Goal: Information Seeking & Learning: Find specific fact

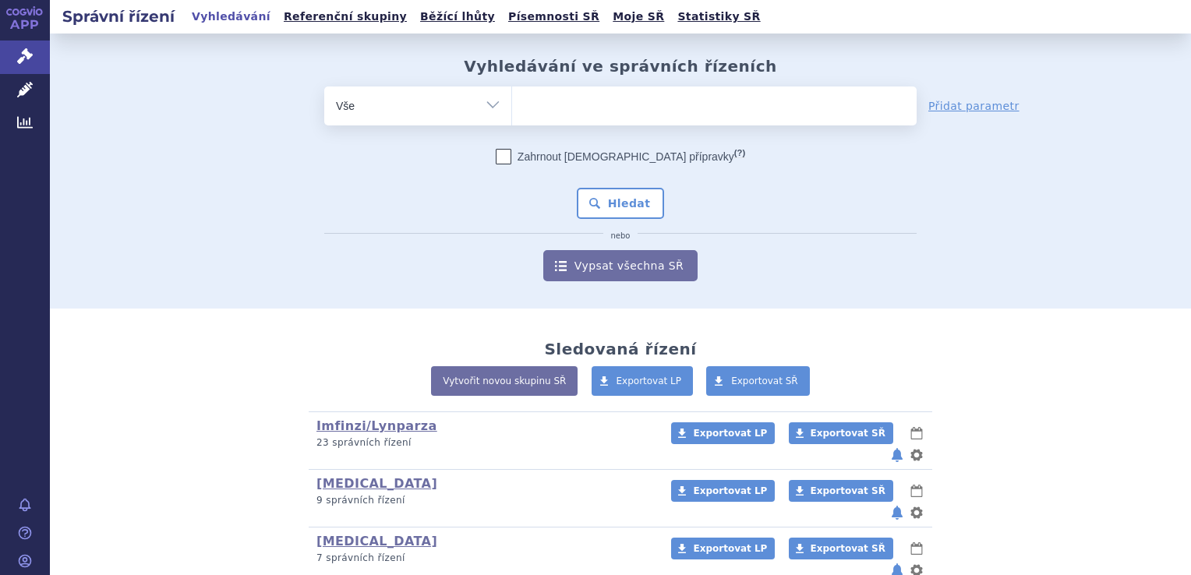
click at [589, 92] on ul at bounding box center [714, 103] width 405 height 33
click at [512, 92] on select at bounding box center [511, 105] width 1 height 39
click at [590, 96] on ul at bounding box center [714, 103] width 405 height 33
click at [512, 96] on select at bounding box center [511, 105] width 1 height 39
click at [739, 116] on ul at bounding box center [714, 103] width 405 height 33
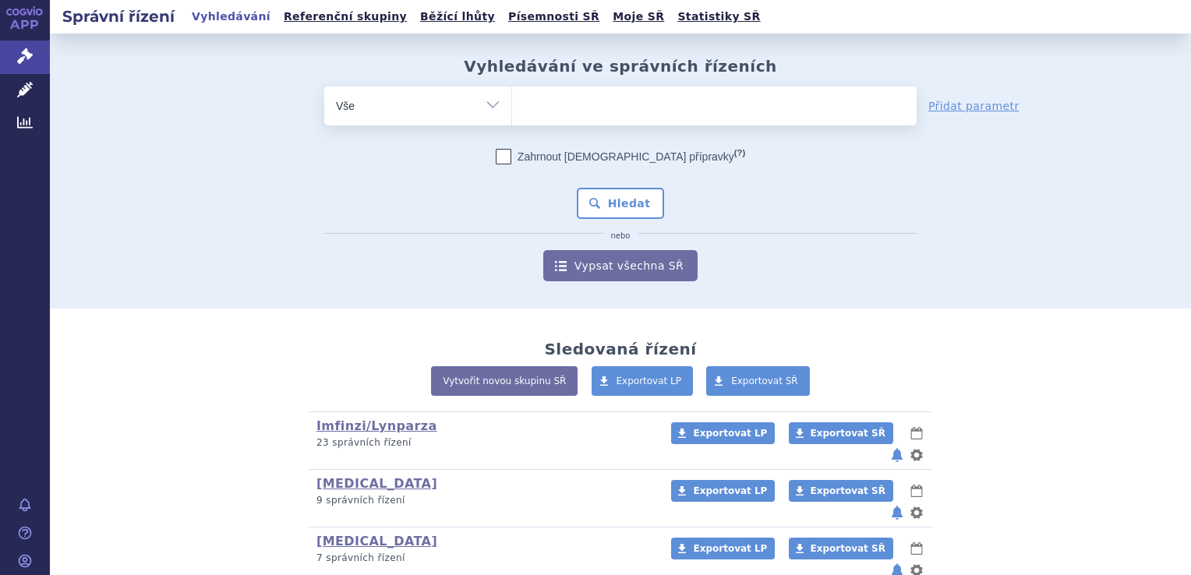
click at [512, 116] on select at bounding box center [511, 105] width 1 height 39
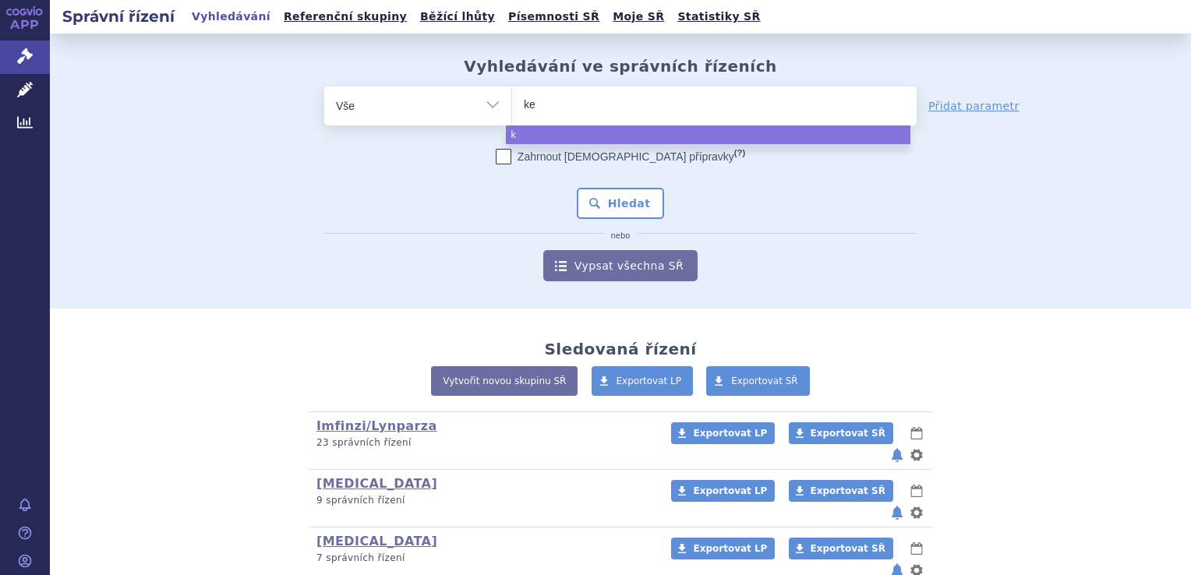
type input "key"
type input "keyt"
type input "keytr"
type input "[MEDICAL_DATA]"
select select "[MEDICAL_DATA]"
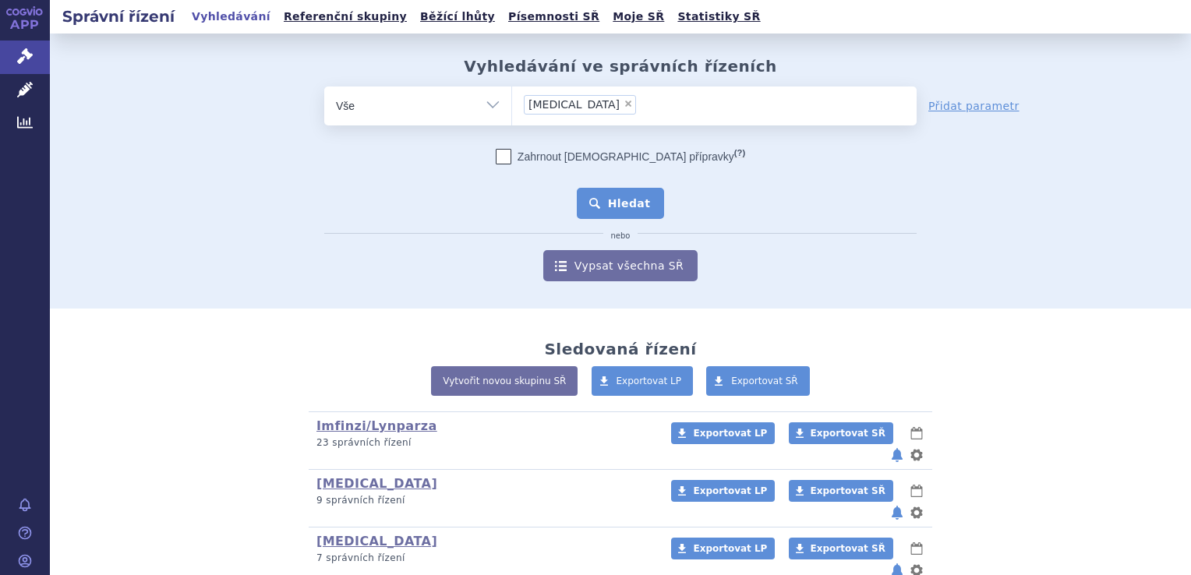
click at [617, 210] on button "Hledat" at bounding box center [621, 203] width 88 height 31
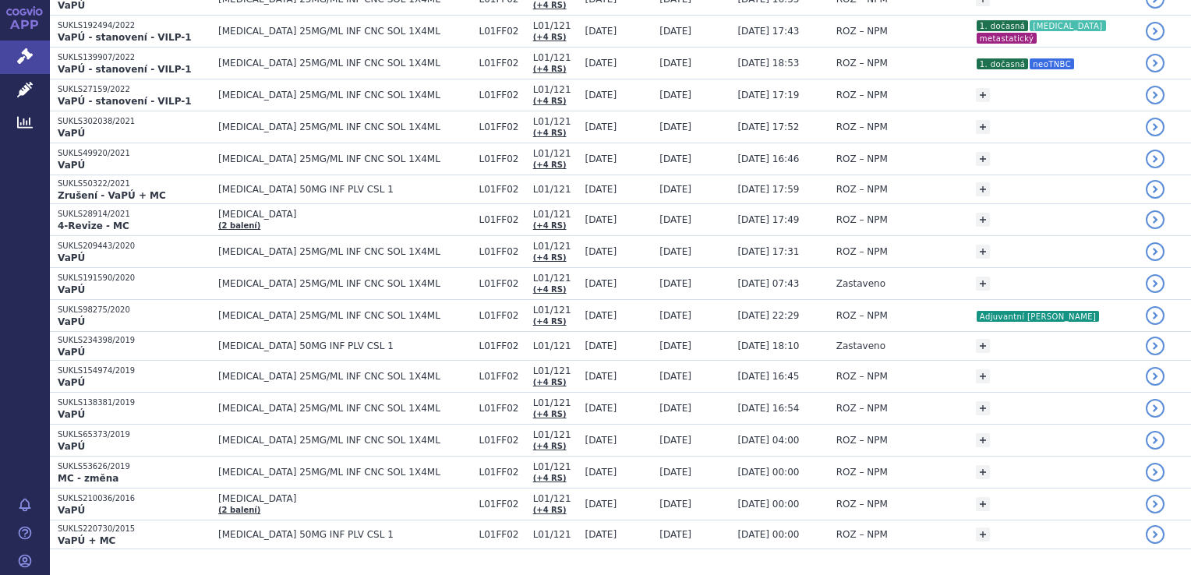
scroll to position [723, 0]
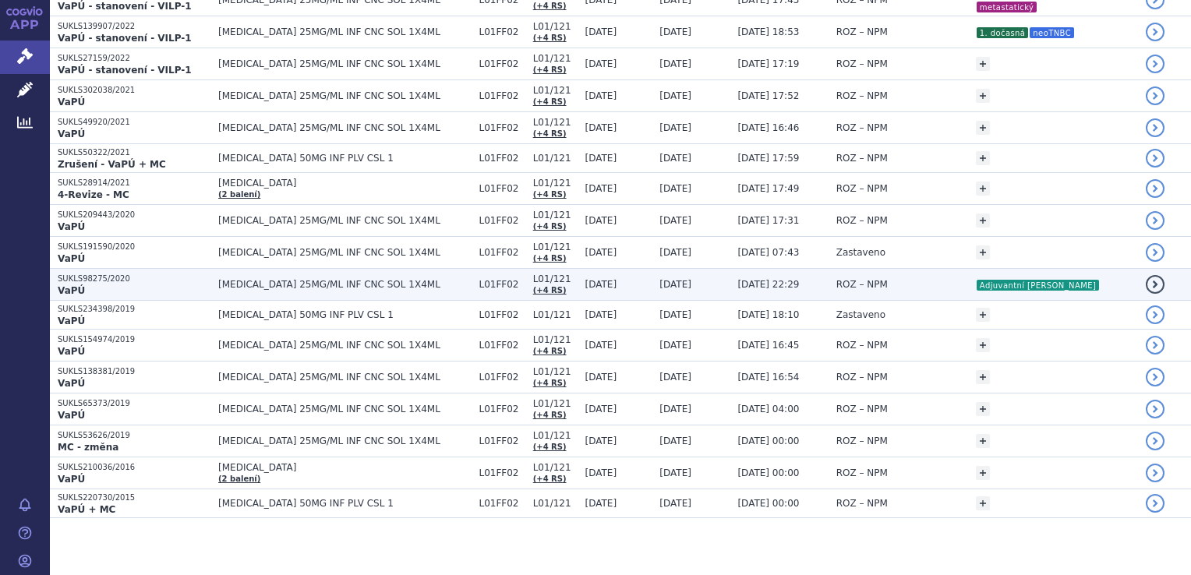
click at [689, 284] on td "15.02.2021" at bounding box center [691, 285] width 78 height 32
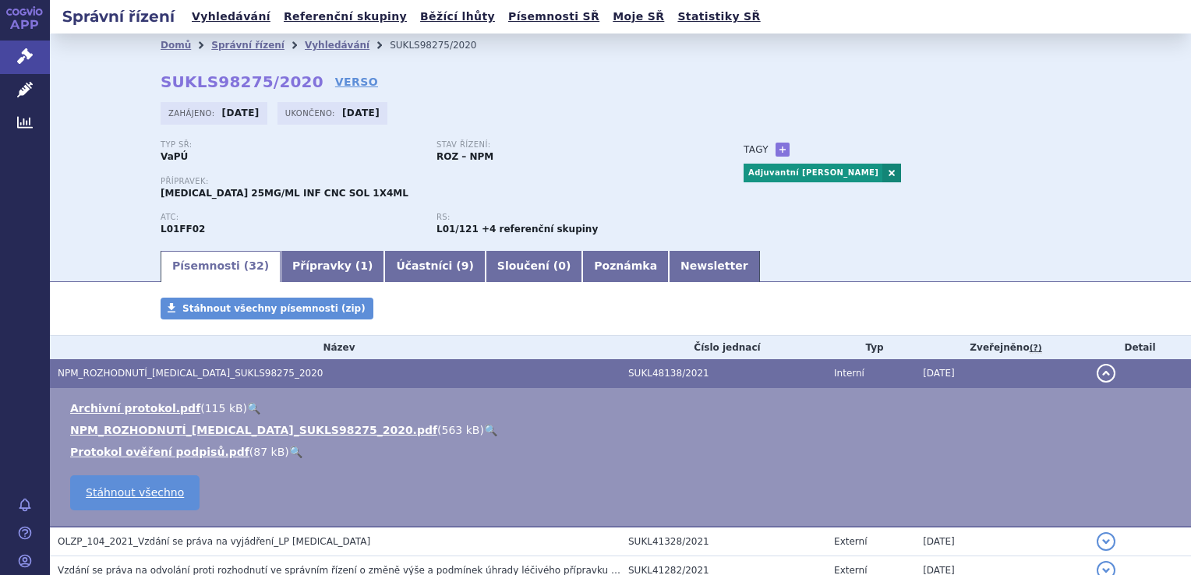
click at [484, 432] on link "🔍" at bounding box center [490, 430] width 13 height 12
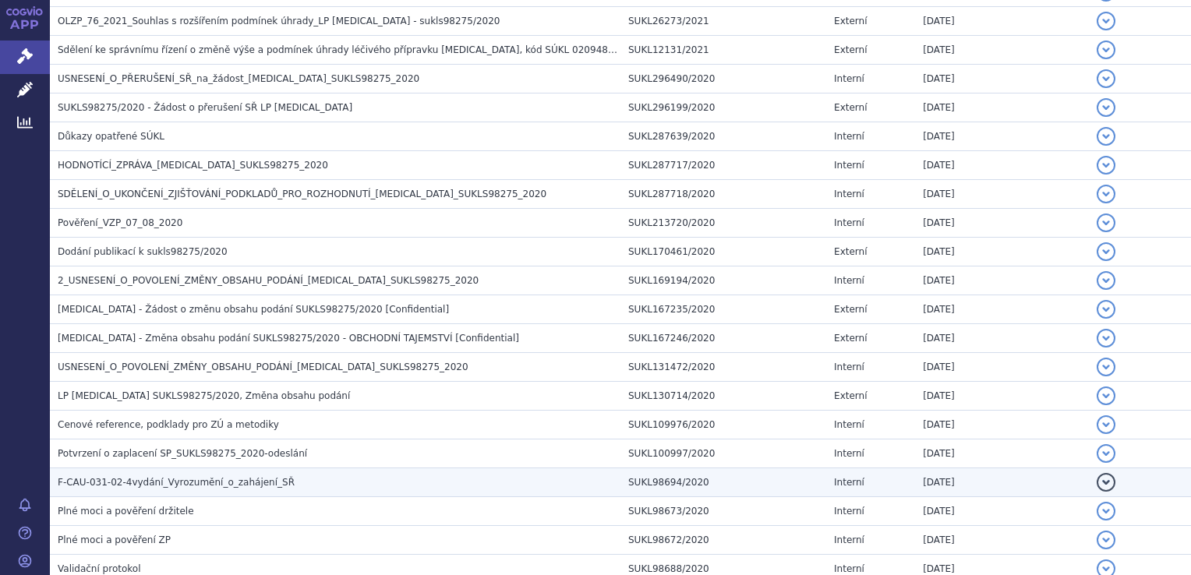
scroll to position [935, 0]
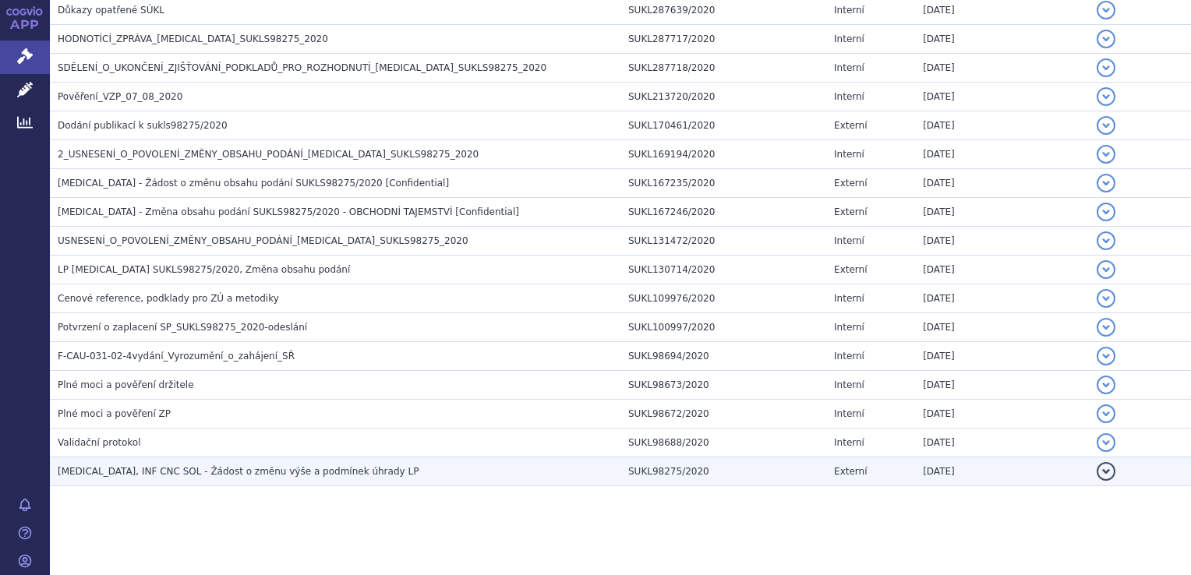
click at [346, 479] on td "KEYTRUDA, INF CNC SOL - Žádost o změnu výše a podmínek úhrady LP" at bounding box center [335, 472] width 571 height 29
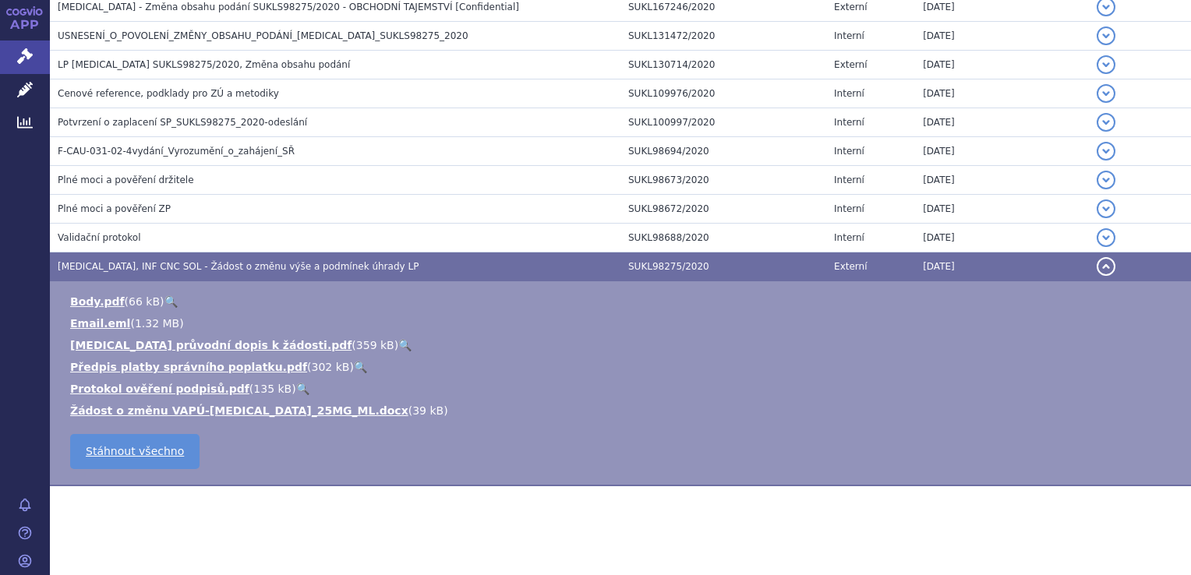
scroll to position [559, 0]
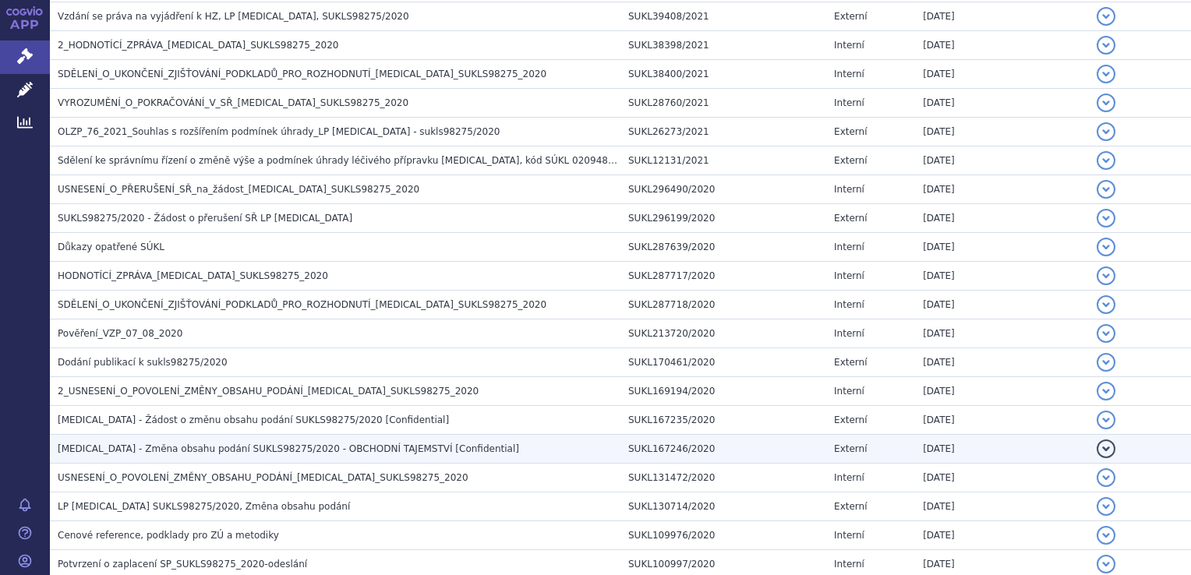
click at [295, 444] on span "Keytruda - Změna obsahu podání SUKLS98275/2020 - OBCHODNÍ TAJEMSTVÍ [Confidenti…" at bounding box center [288, 449] width 461 height 11
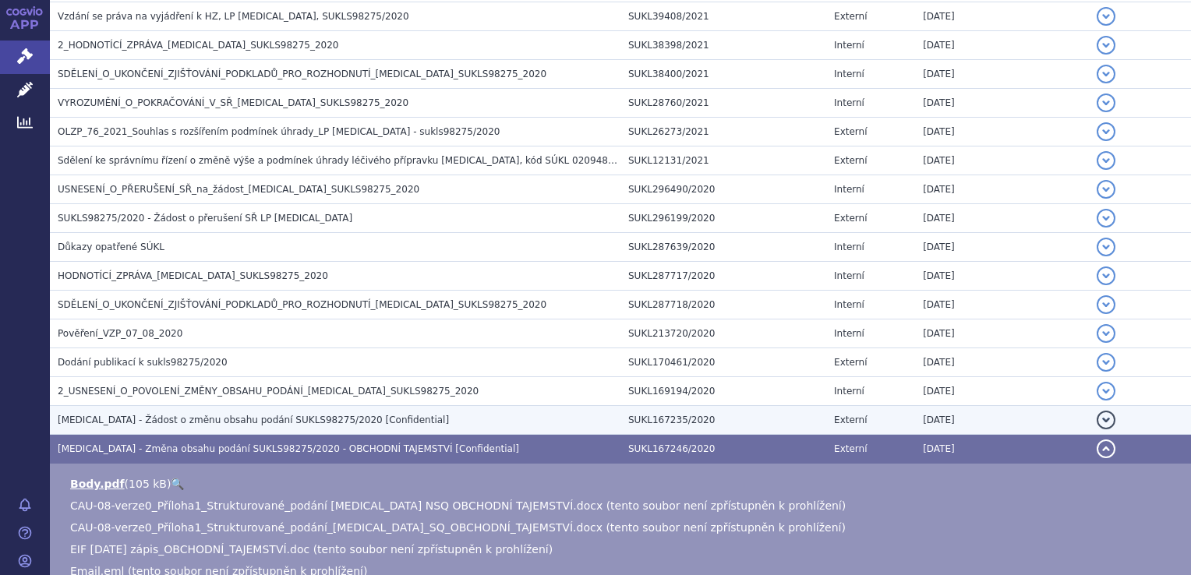
click at [294, 416] on span "Keytruda - Žádost o změnu obsahu podání SUKLS98275/2020 [Confidential]" at bounding box center [253, 420] width 391 height 11
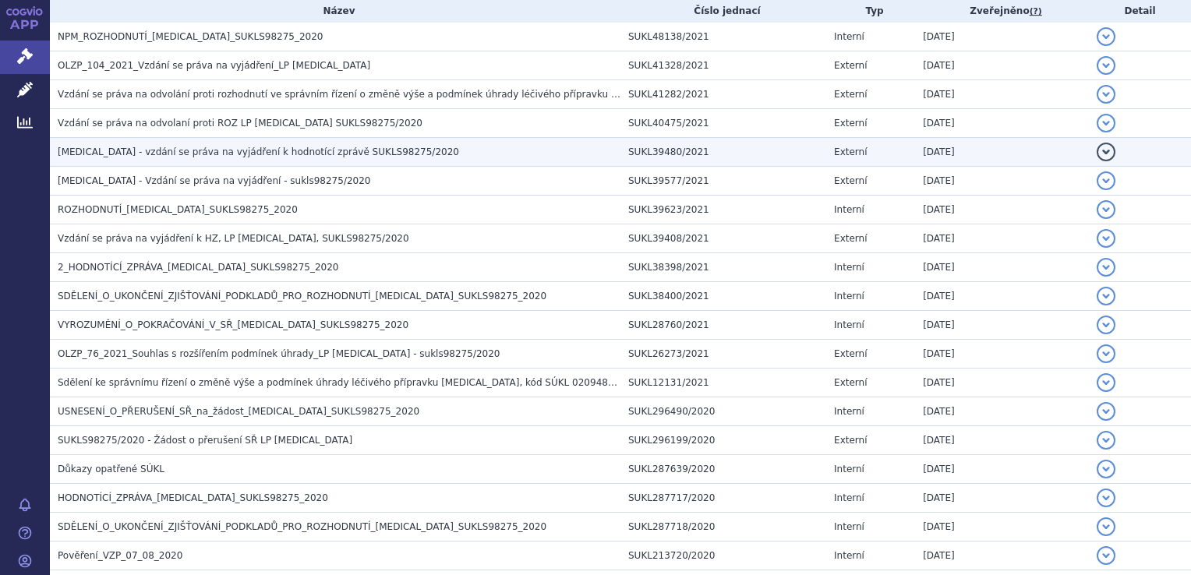
scroll to position [182, 0]
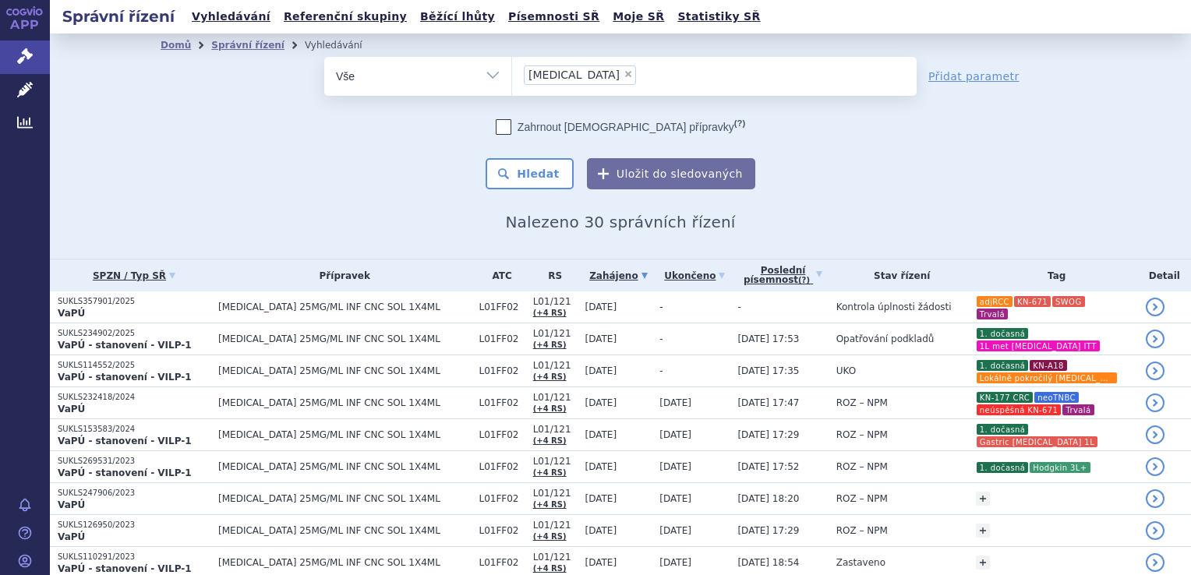
scroll to position [723, 0]
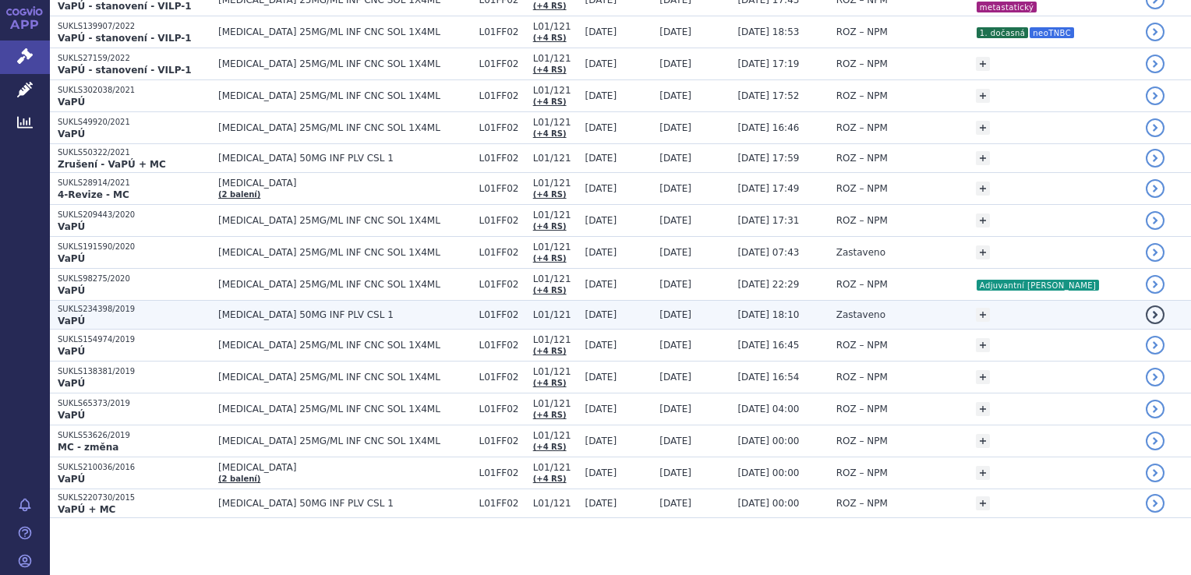
click at [730, 304] on td "15.07.2020 18:10" at bounding box center [779, 315] width 98 height 29
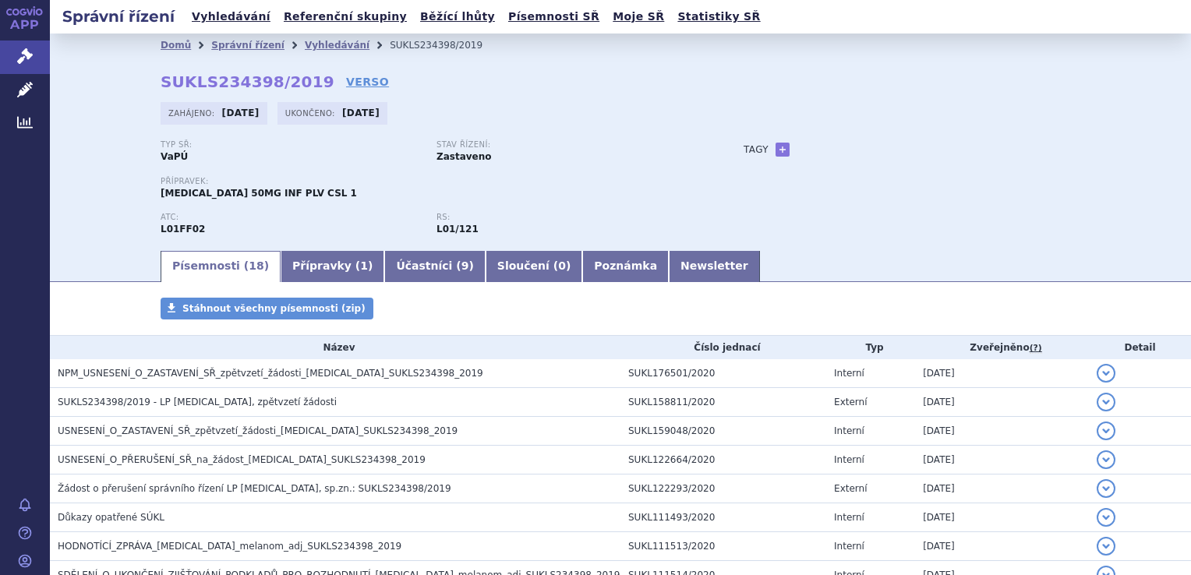
scroll to position [394, 0]
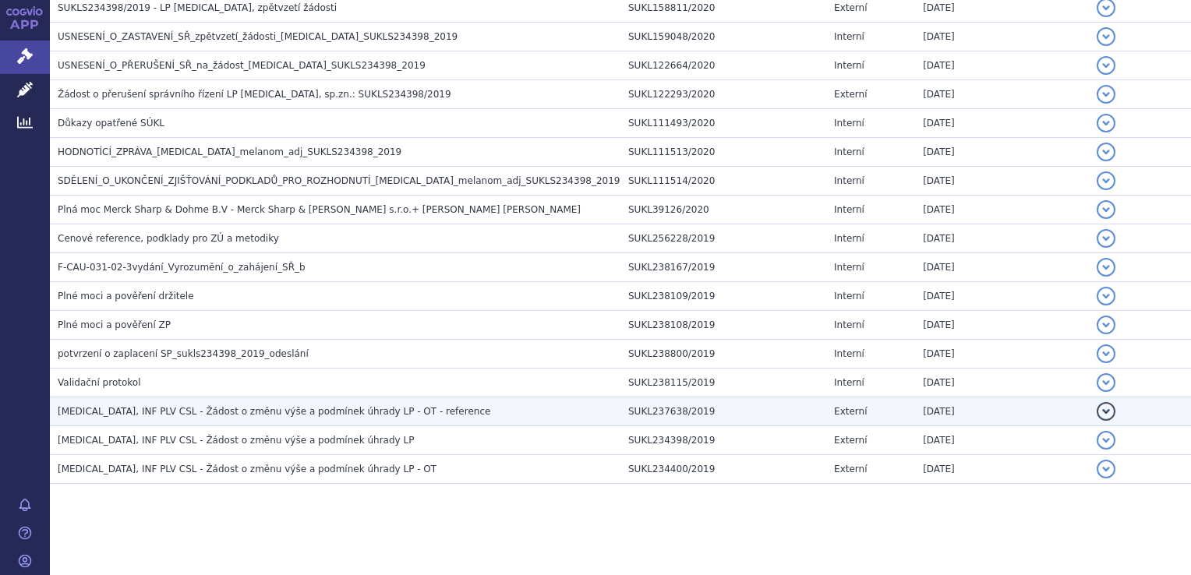
click at [319, 421] on td "KEYTRUDA, INF PLV CSL - Žádost o změnu výše a podmínek úhrady LP - OT - referen…" at bounding box center [335, 412] width 571 height 29
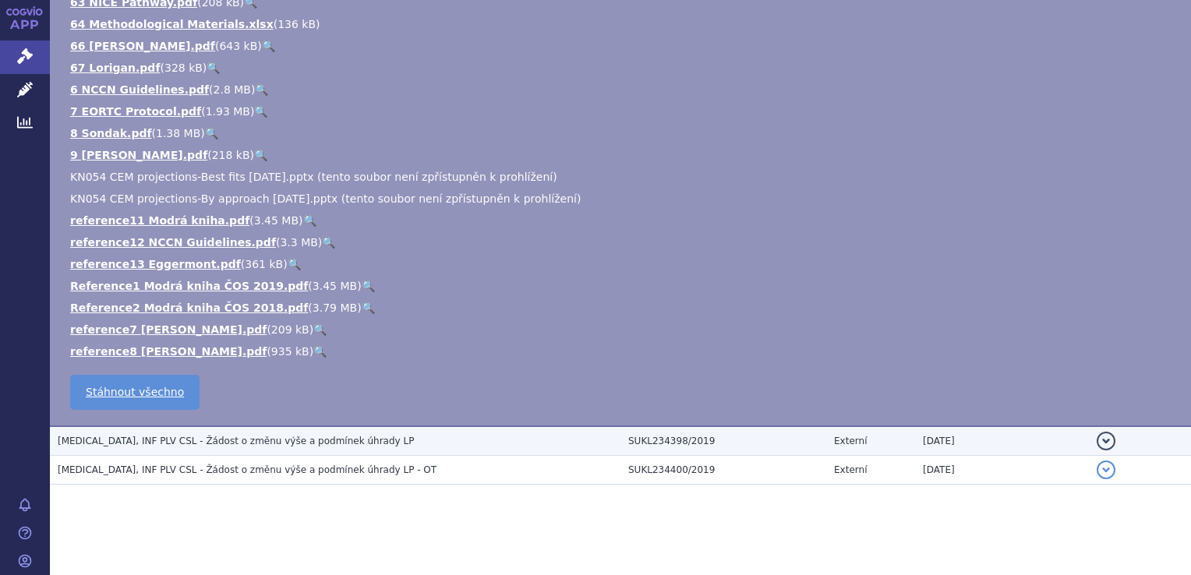
click at [316, 436] on span "KEYTRUDA, INF PLV CSL - Žádost o změnu výše a podmínek úhrady LP" at bounding box center [236, 441] width 356 height 11
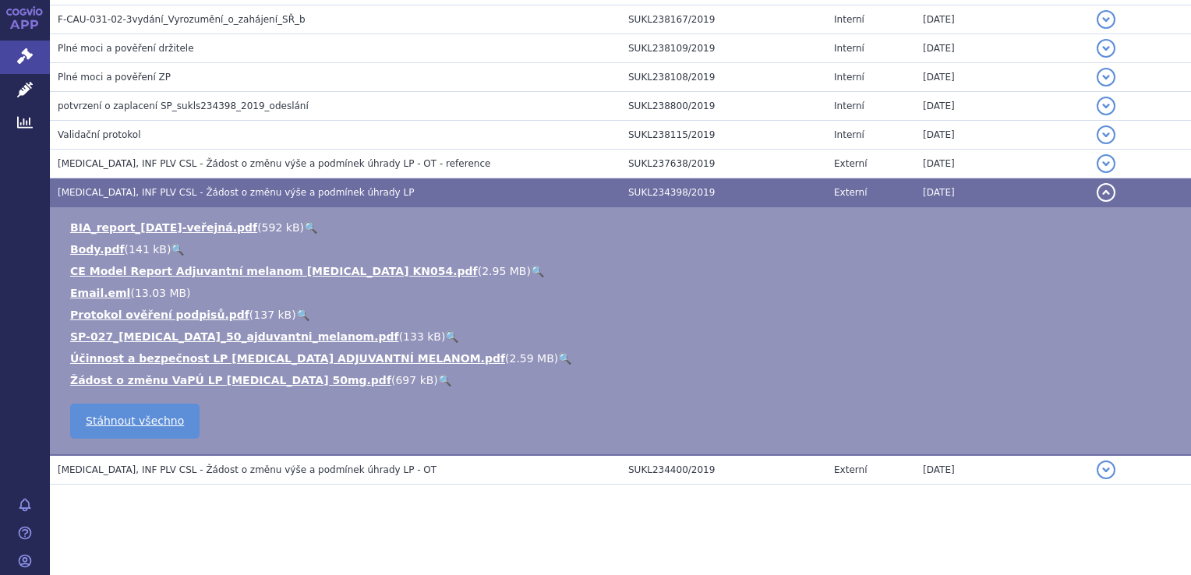
scroll to position [642, 0]
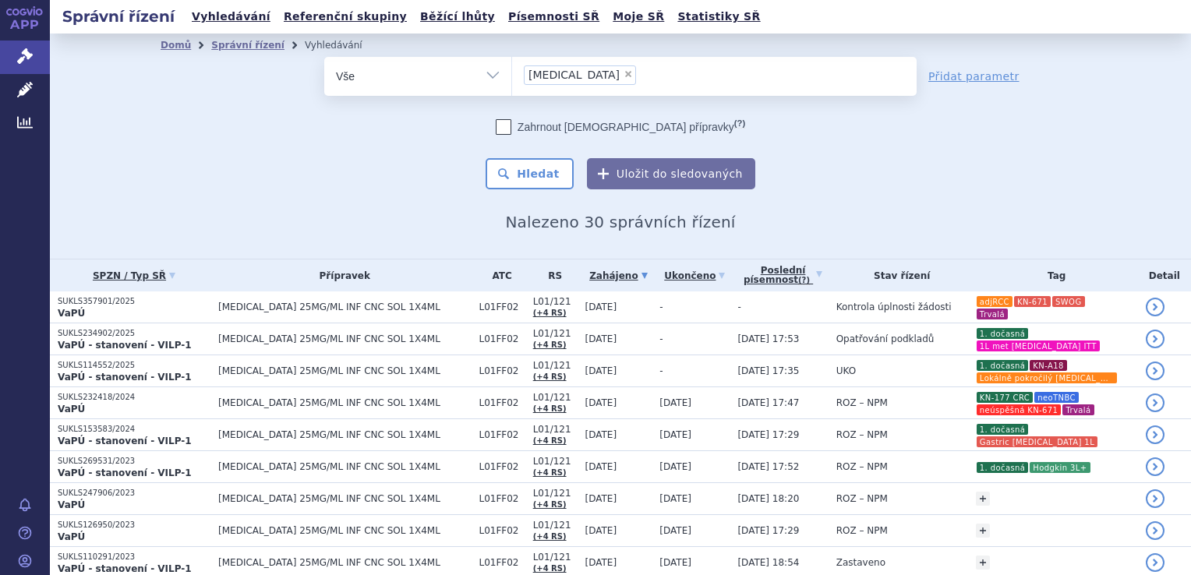
scroll to position [723, 0]
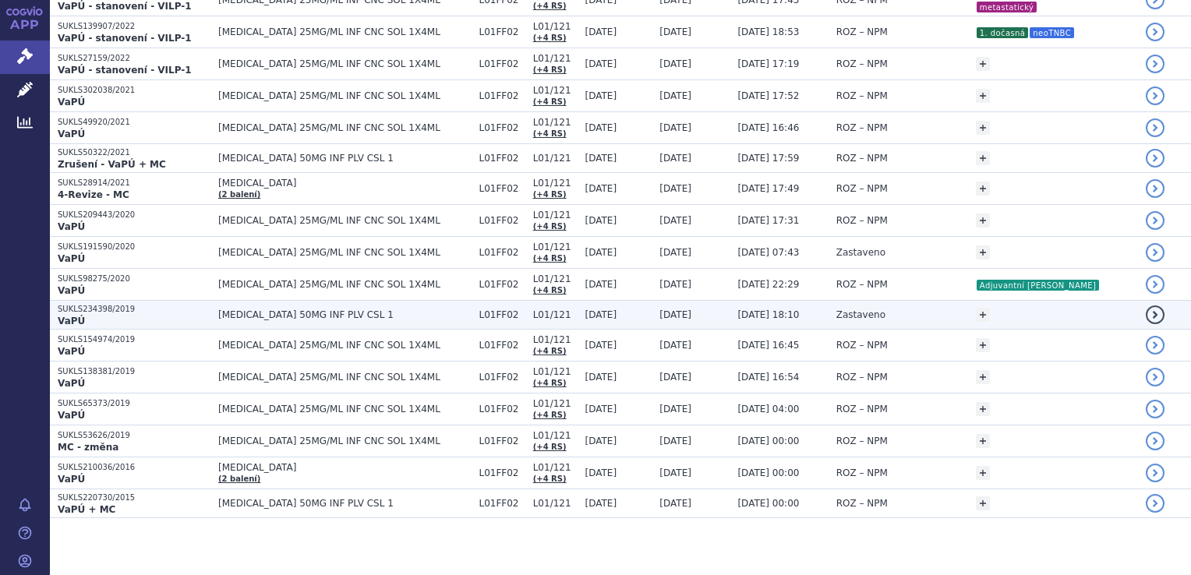
click at [879, 320] on td "Zastaveno" at bounding box center [899, 315] width 140 height 29
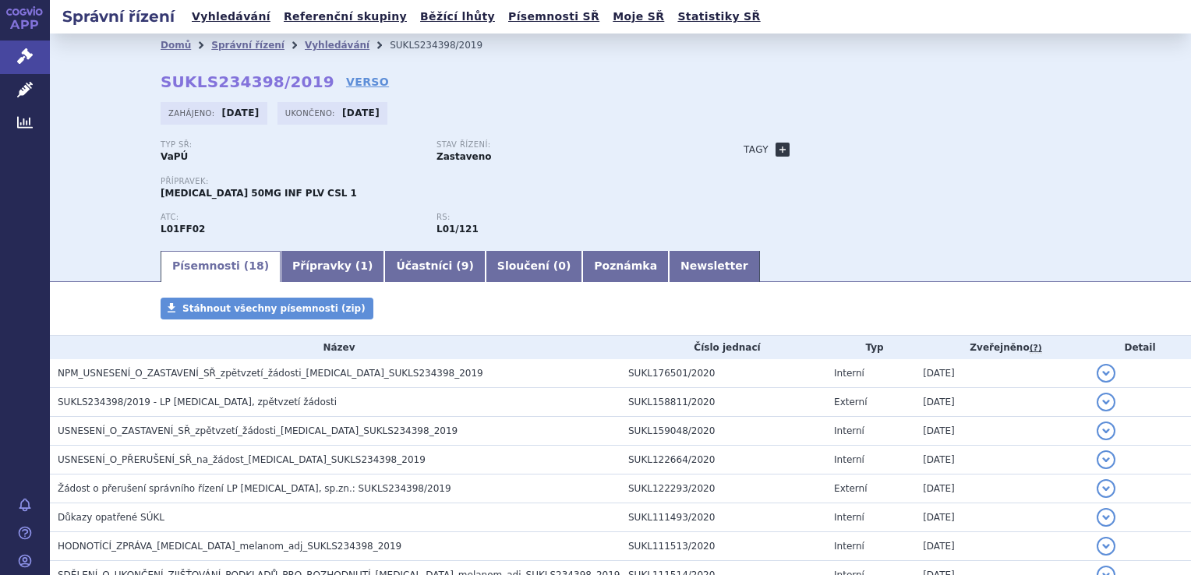
click at [779, 145] on link "+" at bounding box center [783, 150] width 14 height 14
click at [820, 158] on span at bounding box center [853, 150] width 112 height 20
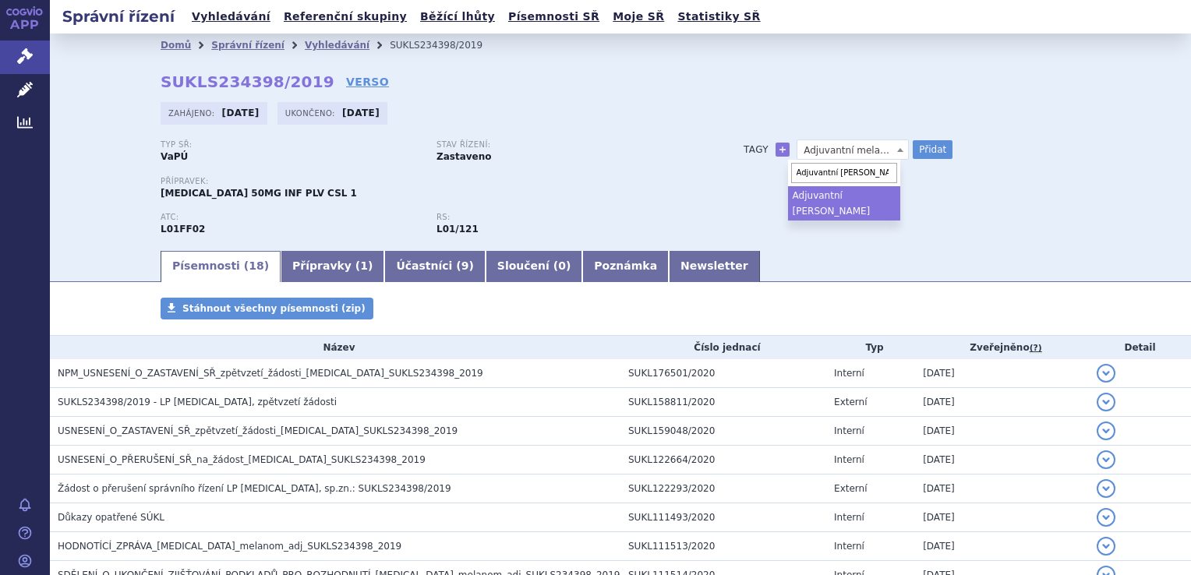
type input "Adjuvantní [PERSON_NAME]"
select select "Adjuvantní [PERSON_NAME]"
click at [927, 147] on button "Přidat" at bounding box center [933, 149] width 40 height 19
select select
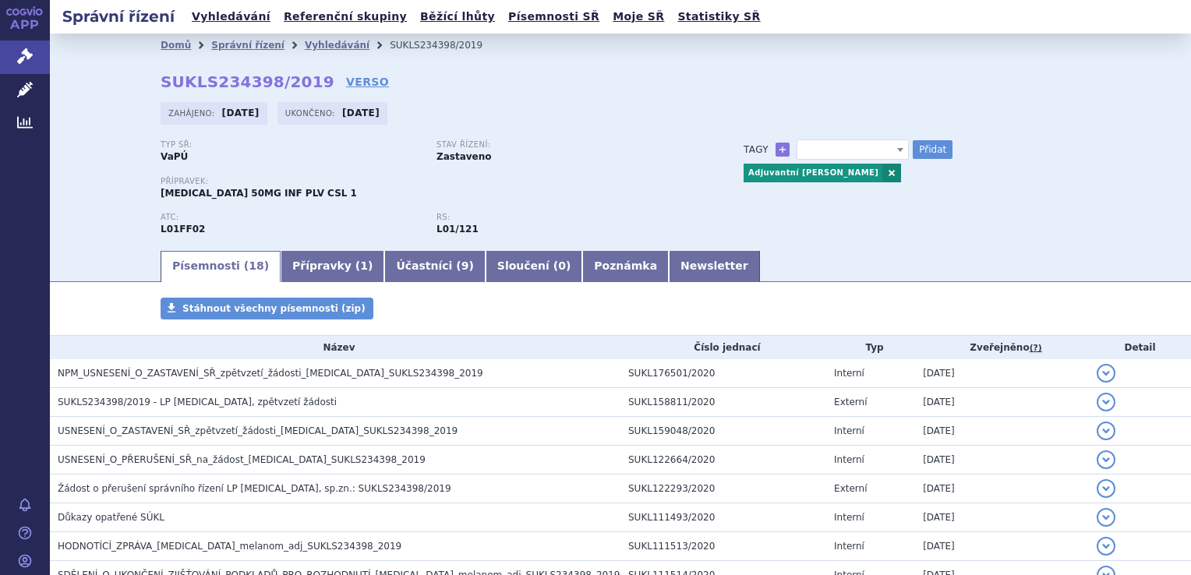
click at [828, 145] on span at bounding box center [853, 150] width 112 height 20
type input "Převod do SŘ 100mg"
select select "Převod do SŘ 100mg"
click at [933, 149] on button "Přidat" at bounding box center [933, 149] width 40 height 19
select select
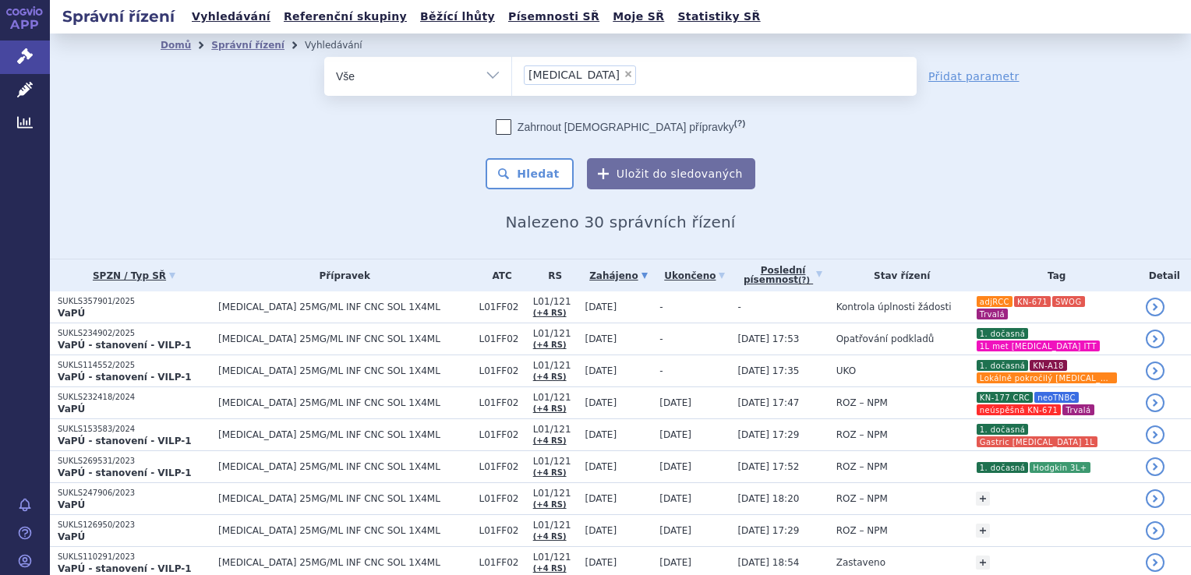
scroll to position [723, 0]
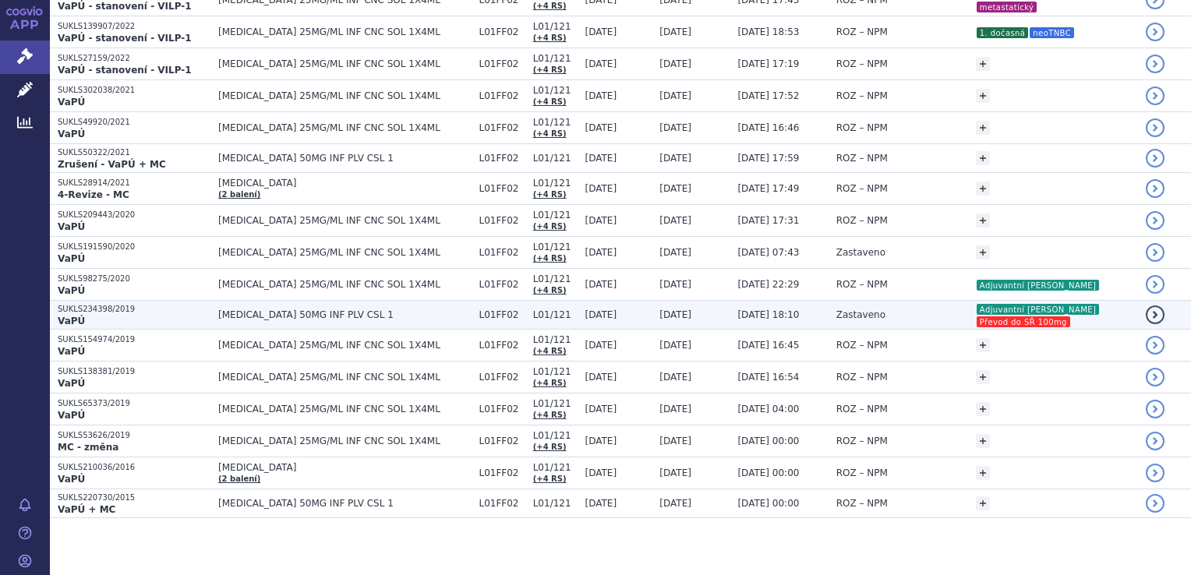
click at [836, 311] on span "Zastaveno" at bounding box center [860, 314] width 49 height 11
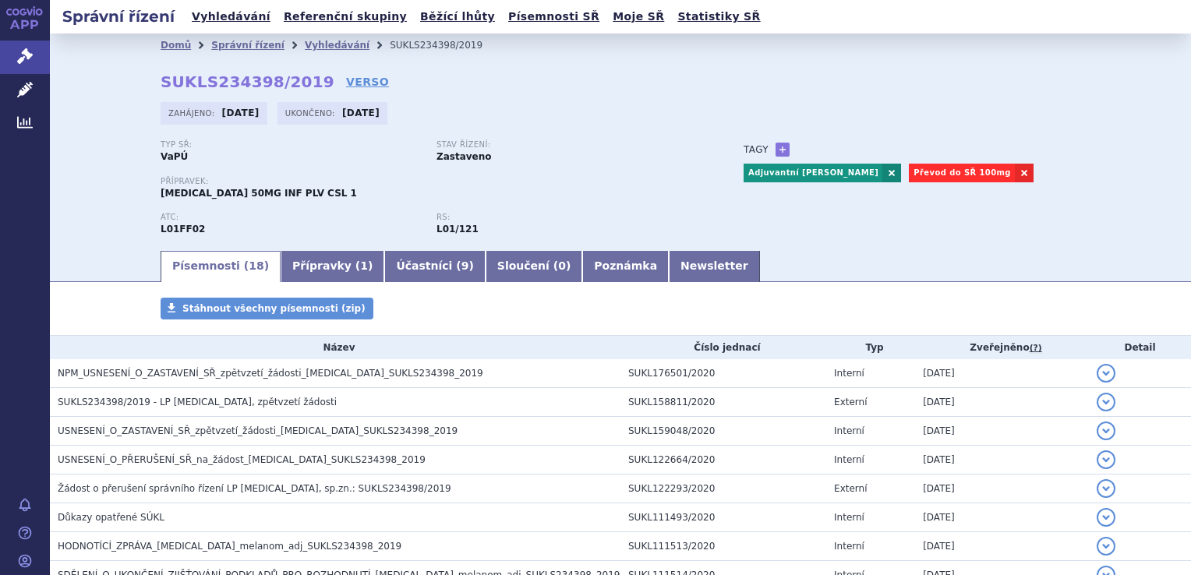
scroll to position [394, 0]
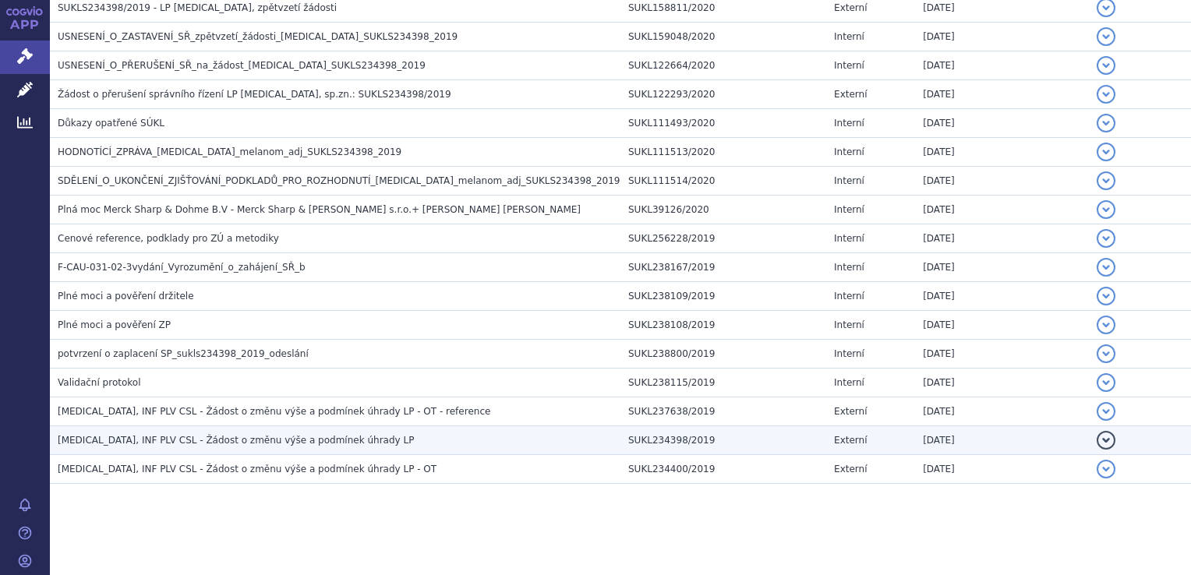
click at [383, 435] on h3 "[MEDICAL_DATA], INF PLV CSL - Žádost o změnu výše a podmínek úhrady LP" at bounding box center [339, 441] width 563 height 16
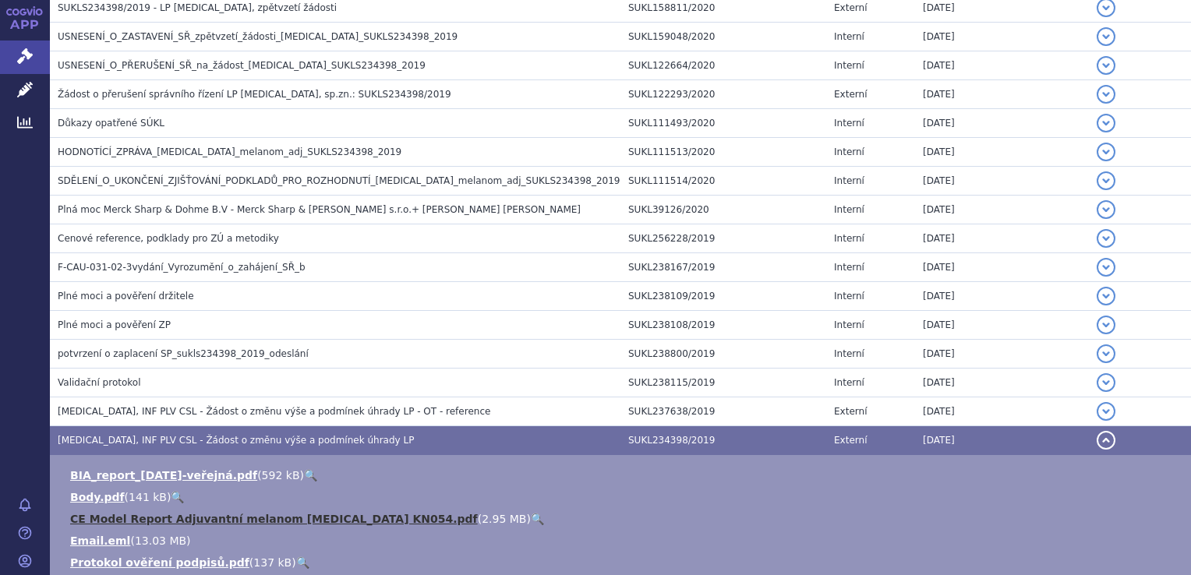
click at [350, 516] on link "CE Model Report Adjuvantní melanom [MEDICAL_DATA] KN054.pdf" at bounding box center [274, 519] width 408 height 12
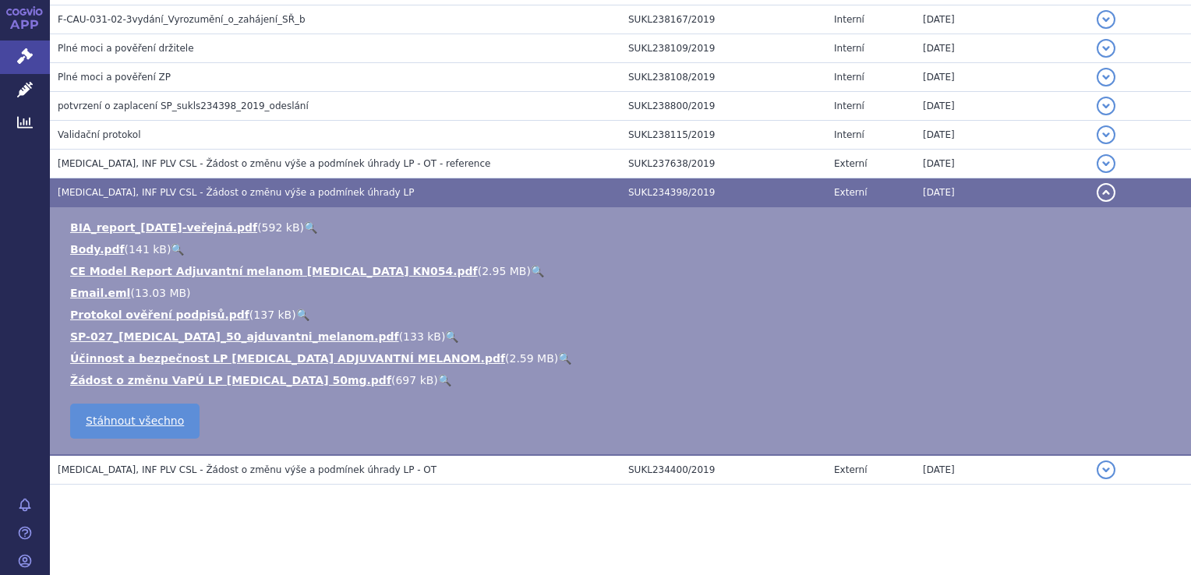
click at [368, 473] on h3 "[MEDICAL_DATA], INF PLV CSL - Žádost o změnu výše a podmínek úhrady LP - OT" at bounding box center [339, 470] width 563 height 16
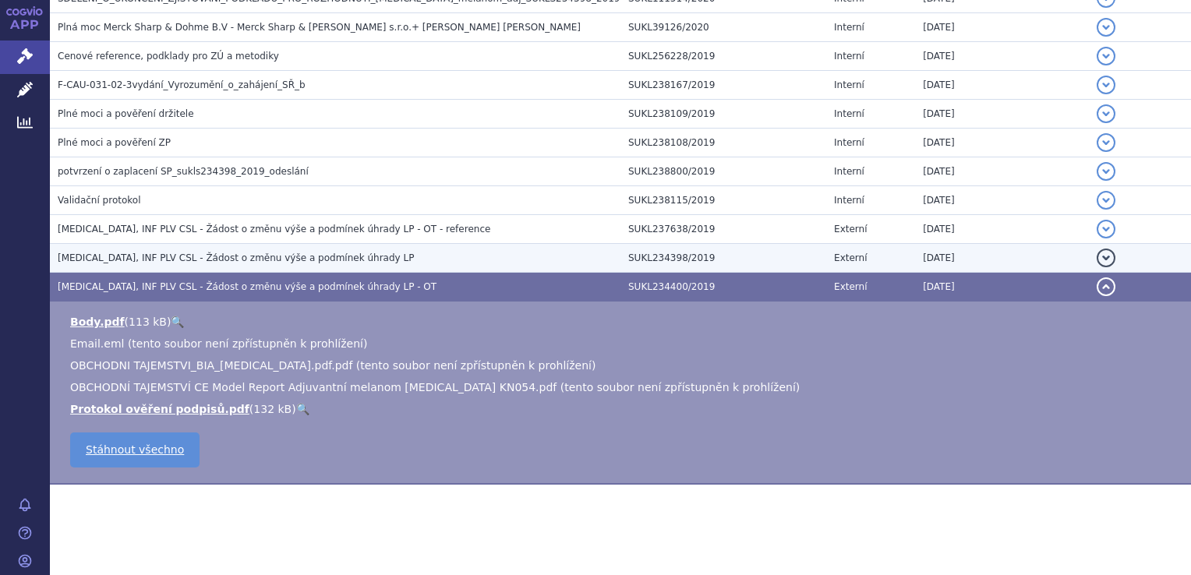
click at [315, 253] on span "[MEDICAL_DATA], INF PLV CSL - Žádost o změnu výše a podmínek úhrady LP" at bounding box center [236, 258] width 356 height 11
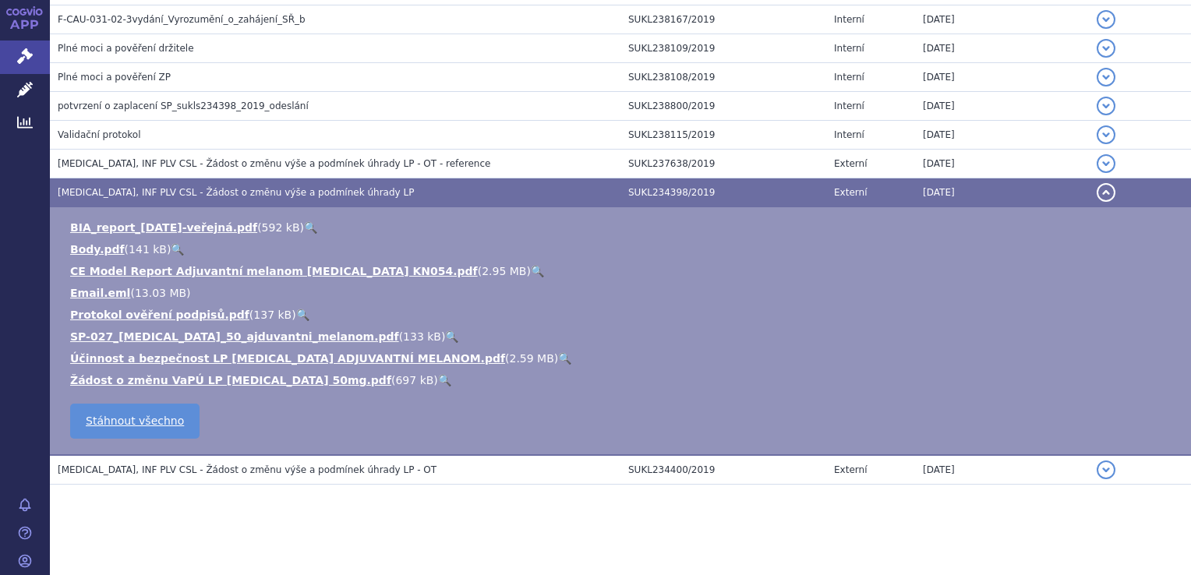
click at [327, 276] on li "CE Model Report Adjuvantní melanom [MEDICAL_DATA] KN054.pdf ( 2.95 MB ) 🔍" at bounding box center [622, 271] width 1105 height 16
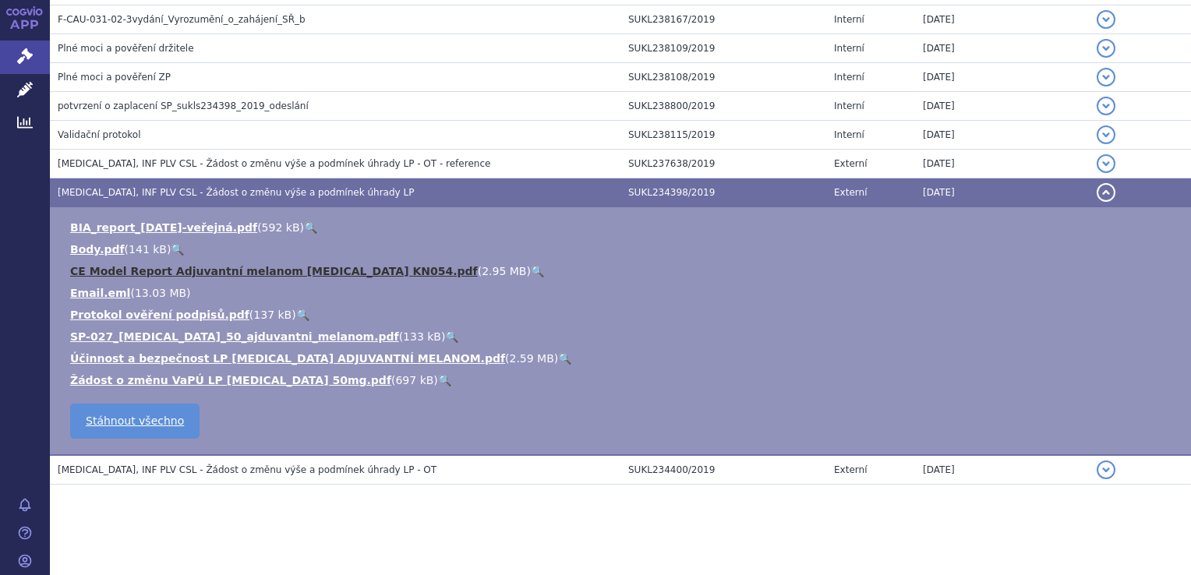
click at [330, 267] on link "CE Model Report Adjuvantní melanom [MEDICAL_DATA] KN054.pdf" at bounding box center [274, 271] width 408 height 12
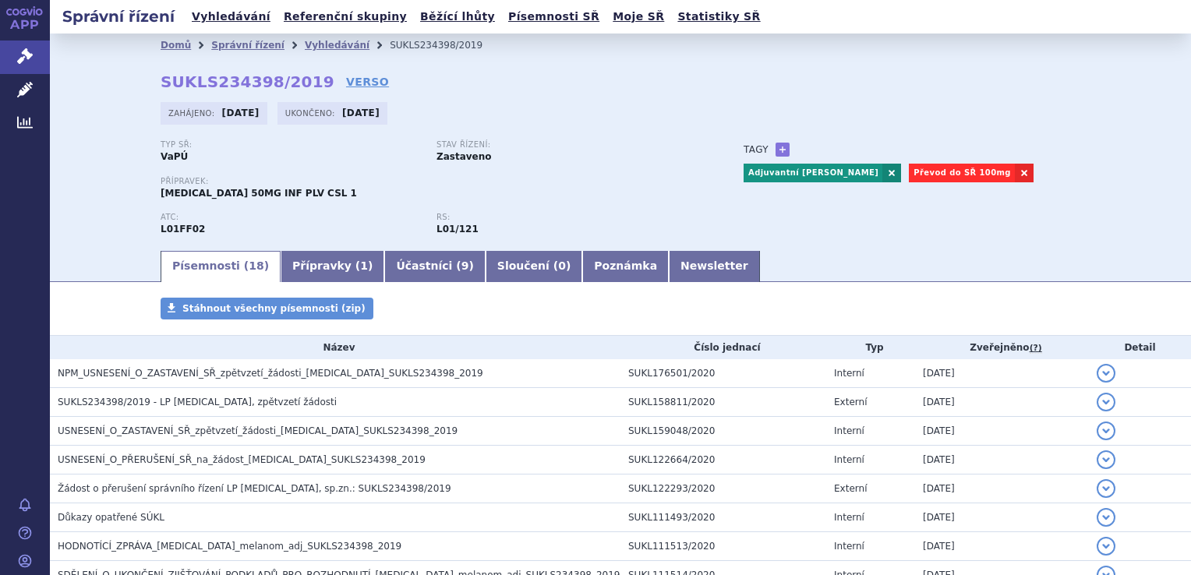
scroll to position [441, 0]
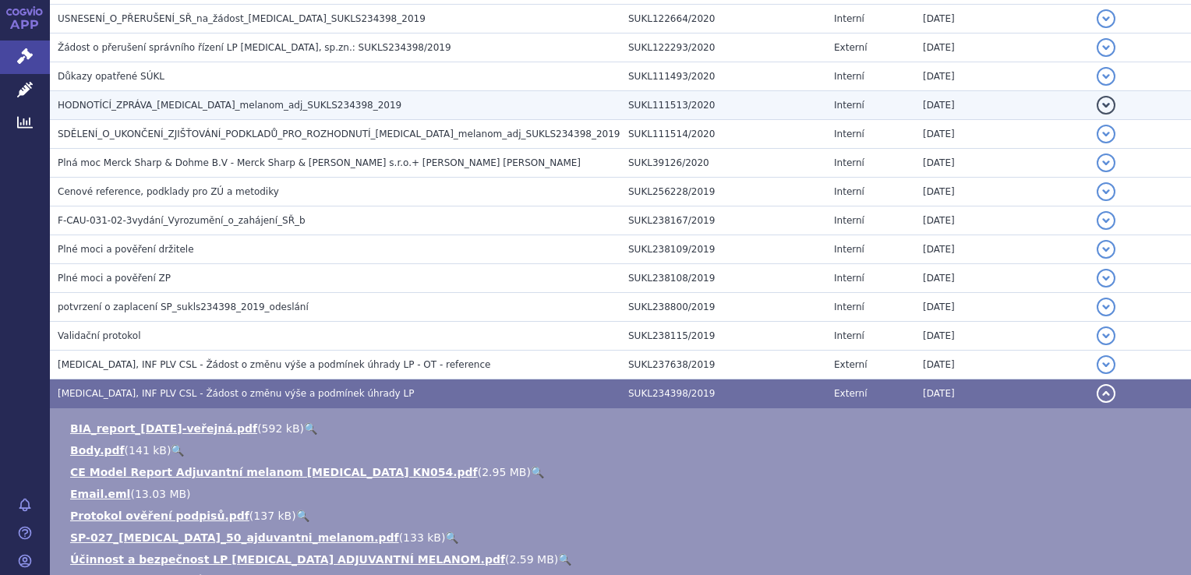
click at [228, 108] on span "HODNOTÍCÍ_ZPRÁVA_[MEDICAL_DATA]_melanom_adj_SUKLS234398_2019" at bounding box center [230, 105] width 344 height 11
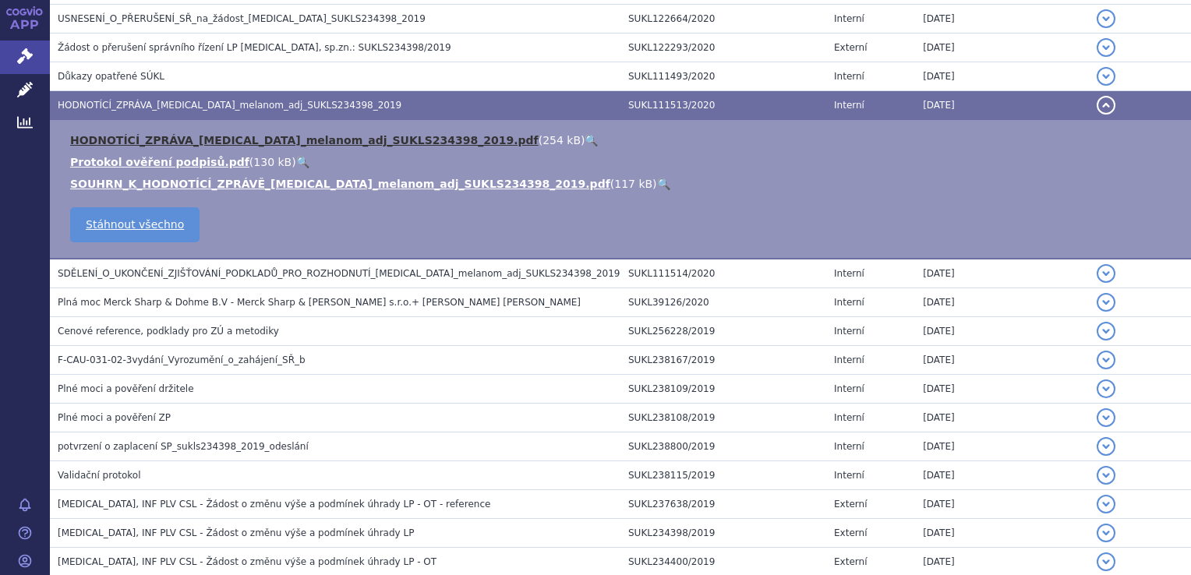
click at [284, 136] on link "HODNOTÍCÍ_ZPRÁVA_[MEDICAL_DATA]_melanom_adj_SUKLS234398_2019.pdf" at bounding box center [304, 140] width 468 height 12
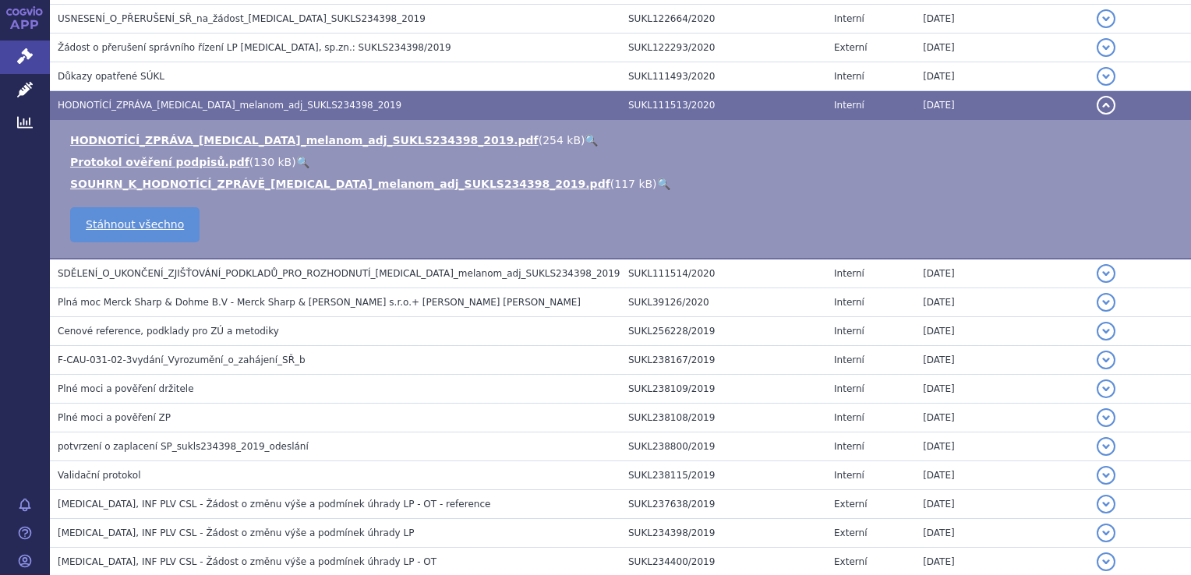
scroll to position [0, 0]
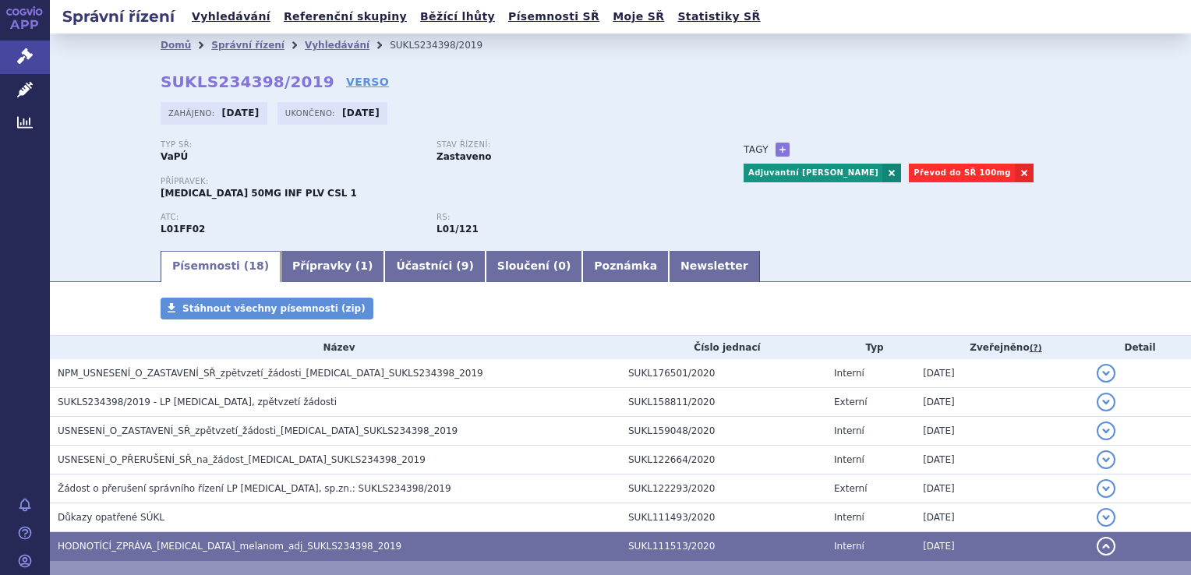
click at [249, 82] on strong "SUKLS234398/2019" at bounding box center [248, 81] width 174 height 19
copy h2 "SUKLS234398/2019"
